Goal: Transaction & Acquisition: Purchase product/service

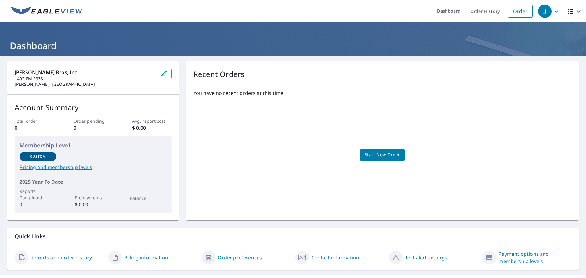
click at [378, 154] on span "Start New Order" at bounding box center [381, 155] width 35 height 8
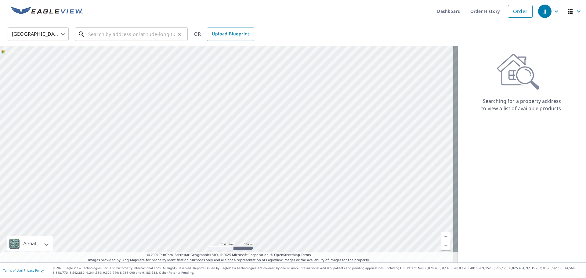
click at [97, 38] on input "text" at bounding box center [131, 34] width 87 height 17
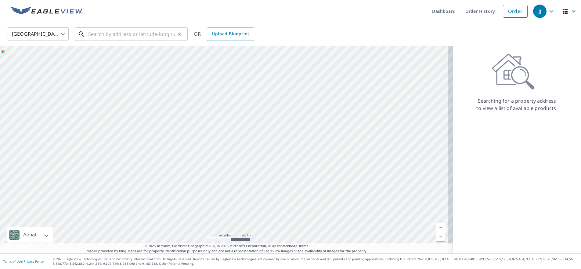
click at [105, 34] on input "text" at bounding box center [131, 34] width 87 height 17
paste input "[STREET_ADDRESS]"
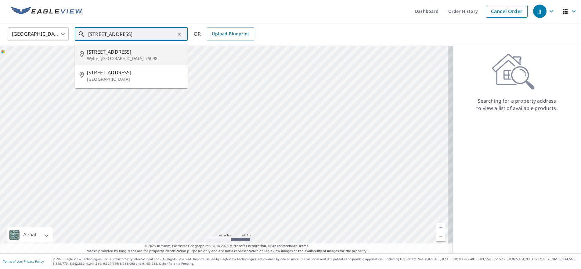
click at [117, 52] on span "[STREET_ADDRESS]" at bounding box center [135, 51] width 96 height 7
type input "[STREET_ADDRESS][PERSON_NAME]"
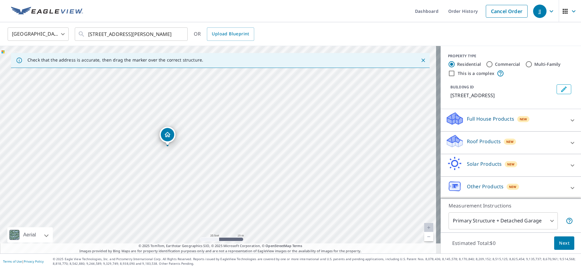
click at [488, 139] on p "Roof Products" at bounding box center [484, 141] width 34 height 7
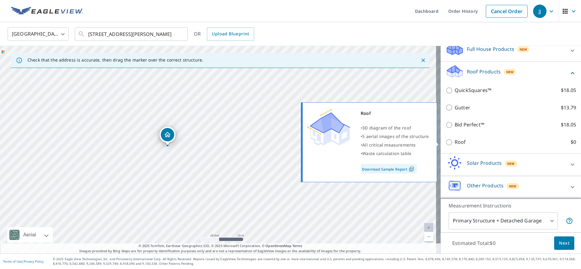
click at [459, 144] on p "Roof" at bounding box center [459, 142] width 11 height 8
click at [454, 144] on input "Roof $0" at bounding box center [449, 142] width 9 height 7
checkbox input "true"
type input "3"
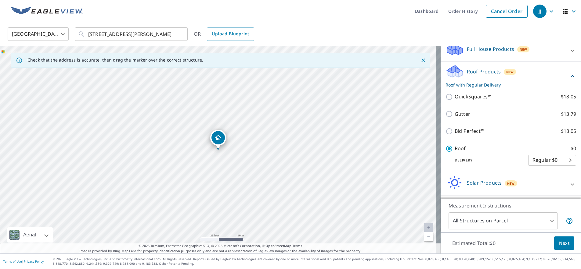
click at [280, 147] on div "[STREET_ADDRESS][PERSON_NAME]" at bounding box center [220, 150] width 440 height 208
drag, startPoint x: 220, startPoint y: 138, endPoint x: 282, endPoint y: 141, distance: 62.6
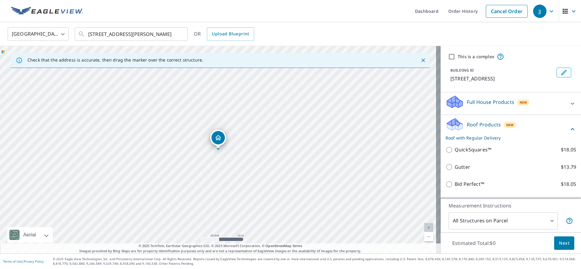
scroll to position [0, 0]
drag, startPoint x: 379, startPoint y: 182, endPoint x: 350, endPoint y: 165, distance: 34.3
click at [363, 172] on div "[STREET_ADDRESS][PERSON_NAME]" at bounding box center [220, 150] width 440 height 208
drag, startPoint x: 363, startPoint y: 157, endPoint x: 301, endPoint y: 167, distance: 62.7
click at [301, 167] on div "[STREET_ADDRESS][PERSON_NAME]" at bounding box center [220, 150] width 440 height 208
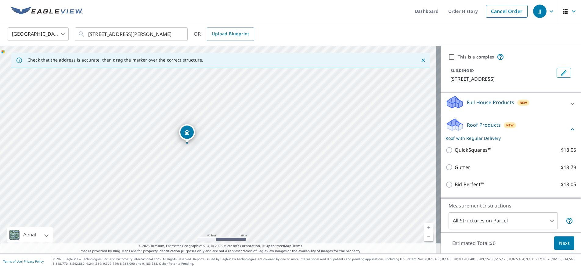
drag, startPoint x: 320, startPoint y: 140, endPoint x: 302, endPoint y: 141, distance: 18.0
click at [302, 141] on div "[STREET_ADDRESS][PERSON_NAME]" at bounding box center [220, 150] width 440 height 208
drag, startPoint x: 142, startPoint y: 192, endPoint x: 145, endPoint y: 145, distance: 47.4
click at [145, 145] on div "[STREET_ADDRESS][PERSON_NAME]" at bounding box center [220, 150] width 440 height 208
click at [189, 118] on div "[STREET_ADDRESS][PERSON_NAME]" at bounding box center [220, 150] width 440 height 208
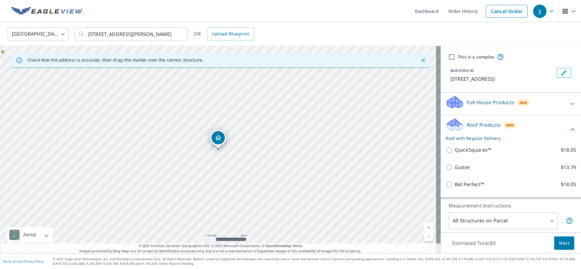
click at [449, 56] on input "This is a complex" at bounding box center [451, 56] width 7 height 7
checkbox input "true"
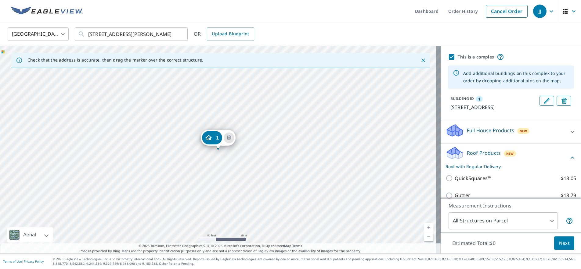
click at [279, 126] on div "1 [STREET_ADDRESS][PERSON_NAME]" at bounding box center [220, 150] width 440 height 208
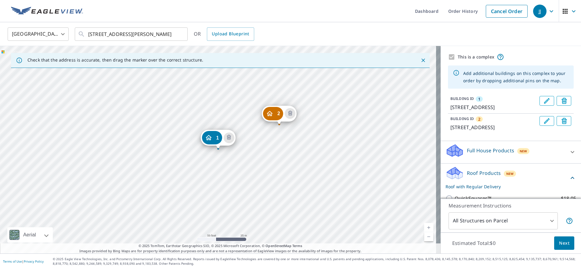
click at [346, 103] on div "2 [STREET_ADDRESS] [GEOGRAPHIC_DATA][STREET_ADDRESS][PERSON_NAME]" at bounding box center [220, 150] width 440 height 208
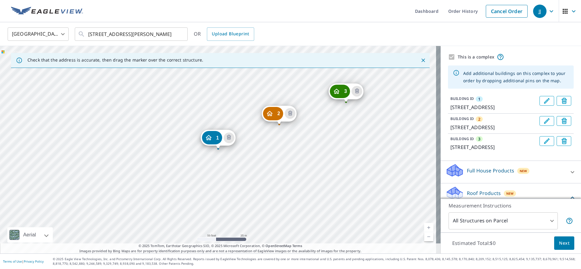
click at [342, 151] on div "2 [STREET_ADDRESS] 3 [STREET_ADDRESS] [GEOGRAPHIC_DATA][STREET_ADDRESS][PERSON_…" at bounding box center [220, 150] width 440 height 208
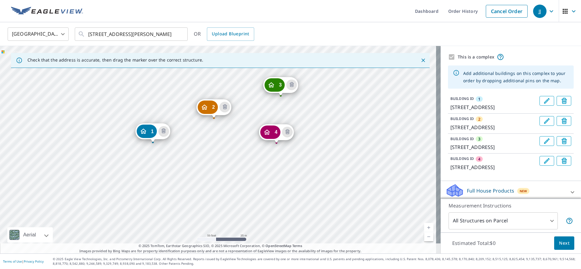
click at [344, 143] on div "2 [STREET_ADDRESS] 3 [STREET_ADDRESS] 4 [STREET_ADDRESS] [GEOGRAPHIC_DATA][STRE…" at bounding box center [220, 150] width 440 height 208
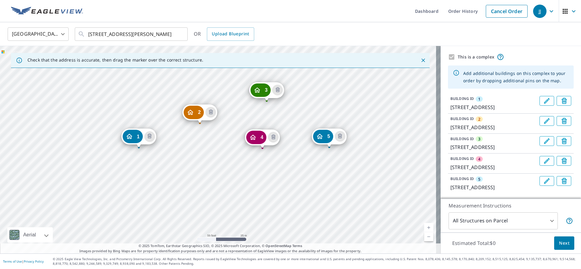
drag, startPoint x: 364, startPoint y: 162, endPoint x: 284, endPoint y: 160, distance: 79.3
click at [284, 160] on div "2 [STREET_ADDRESS] 3 [STREET_ADDRESS] 4 [STREET_ADDRESS][PERSON_NAME] 5 [STREET…" at bounding box center [220, 150] width 440 height 208
click at [207, 198] on div "2 [STREET_ADDRESS] 3 [STREET_ADDRESS] 4 [STREET_ADDRESS][PERSON_NAME] 5 [STREET…" at bounding box center [220, 150] width 440 height 208
click at [264, 194] on div "2 [STREET_ADDRESS] 3 [STREET_ADDRESS] 4 [STREET_ADDRESS][PERSON_NAME] 5 [STREET…" at bounding box center [220, 150] width 440 height 208
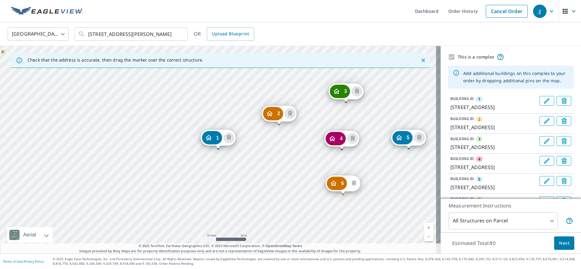
click at [356, 187] on button "Delete building 6" at bounding box center [353, 183] width 11 height 11
click at [418, 139] on icon "Delete building 5" at bounding box center [418, 137] width 7 height 7
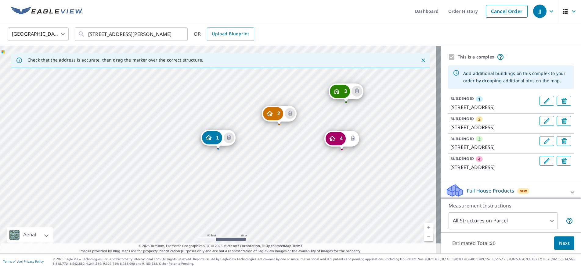
click at [354, 141] on icon "Delete building 4" at bounding box center [352, 138] width 7 height 7
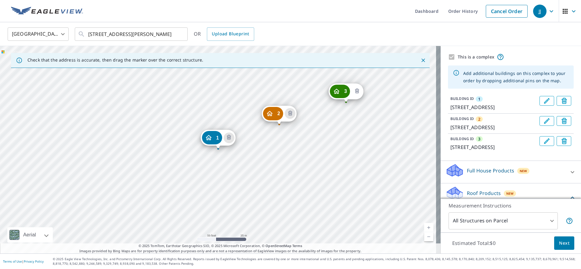
click at [357, 90] on icon "Delete building 3" at bounding box center [356, 91] width 7 height 7
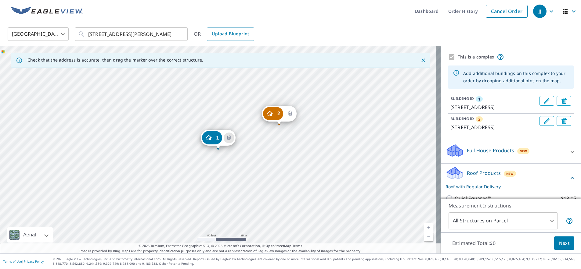
click at [290, 113] on icon "Delete building 2" at bounding box center [290, 114] width 2 height 2
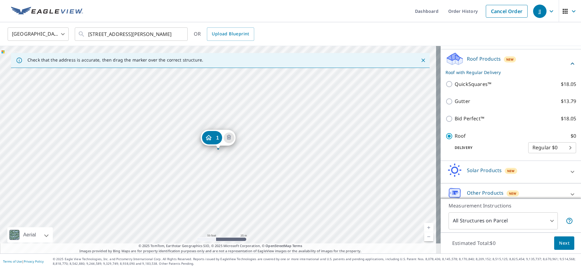
scroll to position [102, 0]
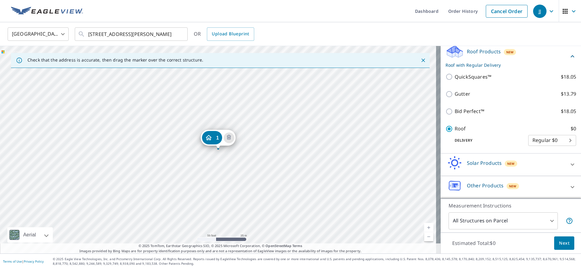
click at [343, 149] on div "1 [STREET_ADDRESS][PERSON_NAME]" at bounding box center [220, 150] width 440 height 208
click at [342, 104] on div "1 [STREET_ADDRESS][PERSON_NAME]" at bounding box center [220, 150] width 440 height 208
click at [279, 127] on div "2 [STREET_ADDRESS] [GEOGRAPHIC_DATA][STREET_ADDRESS][PERSON_NAME]" at bounding box center [220, 150] width 440 height 208
click at [290, 191] on div "2 [STREET_ADDRESS] 3 [STREET_ADDRESS] [GEOGRAPHIC_DATA][STREET_ADDRESS]" at bounding box center [220, 150] width 440 height 208
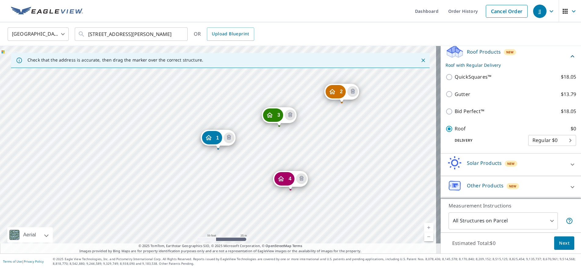
click at [341, 203] on div "2 [STREET_ADDRESS] 3 [STREET_ADDRESS] 4 [STREET_ADDRESS] [GEOGRAPHIC_DATA][STRE…" at bounding box center [220, 150] width 440 height 208
click at [179, 35] on icon "Clear" at bounding box center [179, 34] width 6 height 6
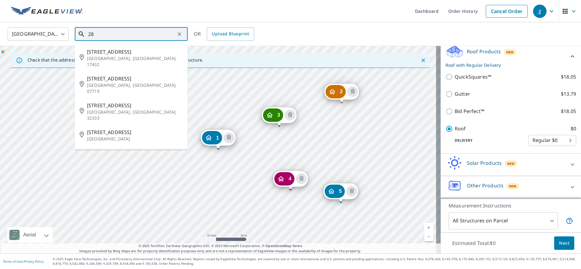
type input "2"
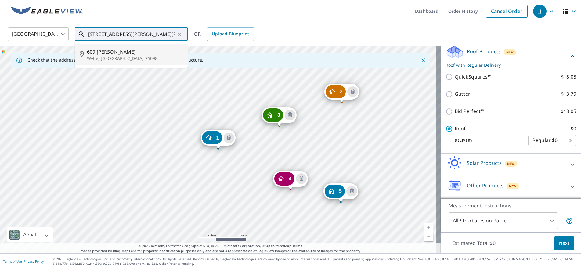
click at [104, 57] on p "Wylie, [GEOGRAPHIC_DATA] 75098" at bounding box center [135, 59] width 96 height 6
type input "[STREET_ADDRESS][PERSON_NAME]"
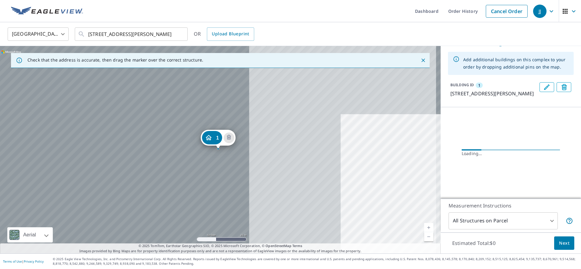
scroll to position [14, 0]
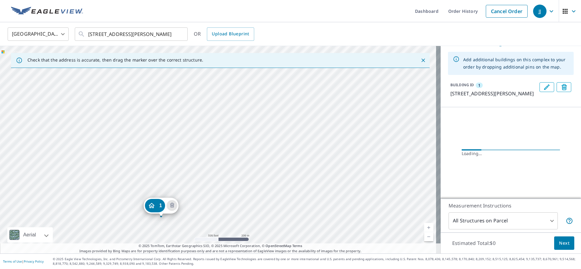
drag, startPoint x: 367, startPoint y: 170, endPoint x: 262, endPoint y: 224, distance: 118.7
click at [262, 224] on div "1 [STREET_ADDRESS][PERSON_NAME]" at bounding box center [220, 150] width 440 height 208
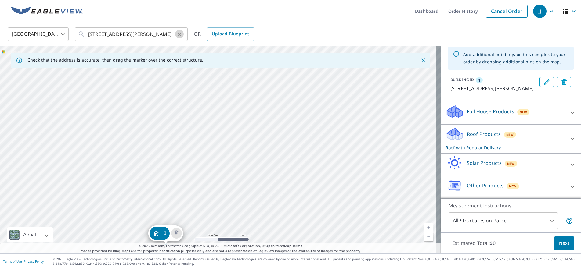
click at [180, 33] on icon "Clear" at bounding box center [180, 34] width 4 height 4
click at [231, 140] on icon "Delete building 1" at bounding box center [228, 137] width 7 height 7
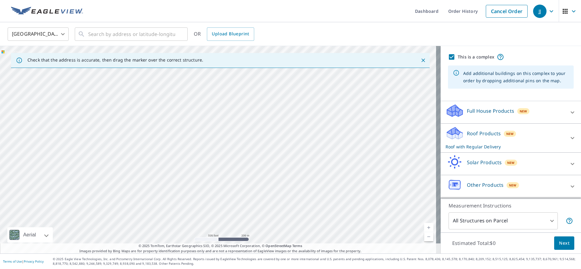
click at [551, 184] on div "Other Products New" at bounding box center [505, 186] width 120 height 17
click at [102, 28] on input "text" at bounding box center [131, 34] width 87 height 17
paste input "[STREET_ADDRESS]"
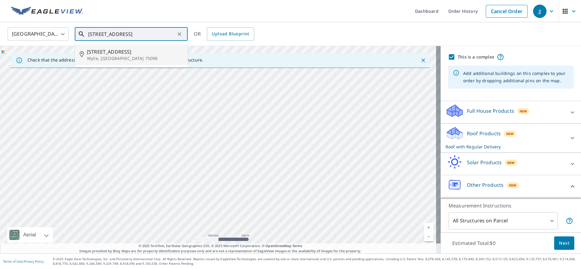
click at [128, 53] on span "[STREET_ADDRESS]" at bounding box center [135, 51] width 96 height 7
type input "[STREET_ADDRESS]"
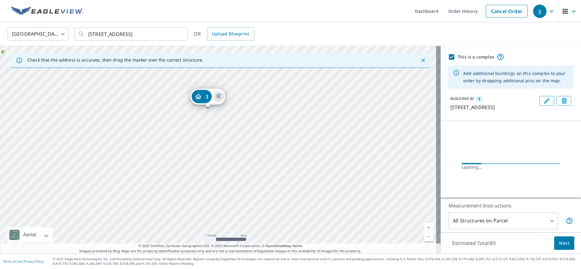
drag, startPoint x: 214, startPoint y: 102, endPoint x: 215, endPoint y: 151, distance: 48.8
click at [215, 175] on div "1 [STREET_ADDRESS]" at bounding box center [220, 150] width 440 height 208
drag, startPoint x: 223, startPoint y: 116, endPoint x: 215, endPoint y: 139, distance: 24.2
click at [215, 139] on div "1 [STREET_ADDRESS]" at bounding box center [220, 150] width 440 height 208
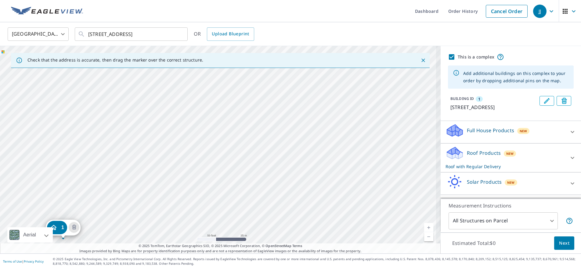
drag, startPoint x: 265, startPoint y: 123, endPoint x: 257, endPoint y: 149, distance: 27.1
click at [258, 149] on div "1 [STREET_ADDRESS]" at bounding box center [220, 150] width 440 height 208
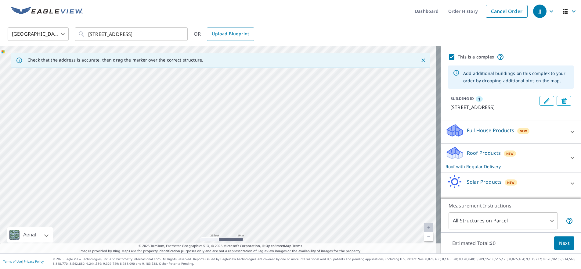
drag, startPoint x: 240, startPoint y: 175, endPoint x: 237, endPoint y: 128, distance: 47.1
click at [237, 128] on div "1 [STREET_ADDRESS]" at bounding box center [220, 150] width 440 height 208
